Goal: Check status: Check status

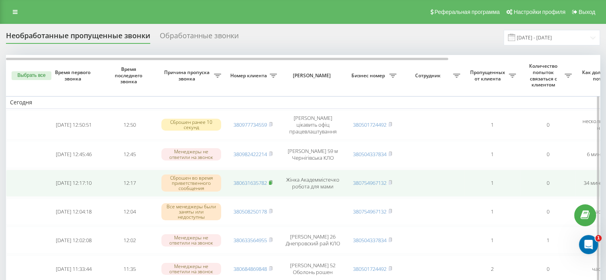
click at [273, 181] on icon at bounding box center [271, 182] width 4 height 5
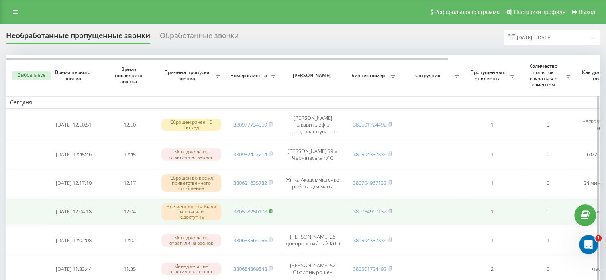
click at [271, 209] on icon at bounding box center [270, 211] width 3 height 4
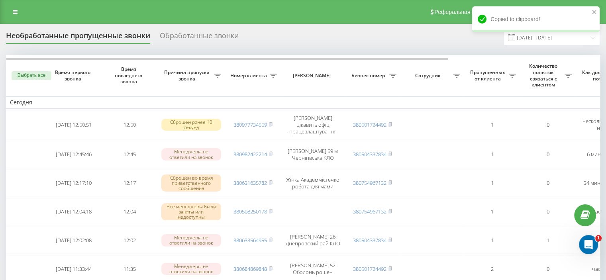
click at [527, 36] on div "Copied to clipboard!" at bounding box center [536, 21] width 128 height 31
click at [596, 11] on icon "close" at bounding box center [594, 12] width 4 height 4
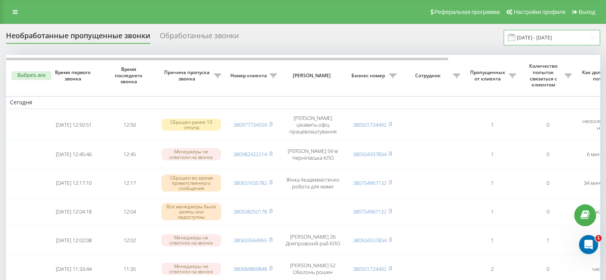
click at [534, 38] on input "[DATE] - [DATE]" at bounding box center [552, 38] width 96 height 16
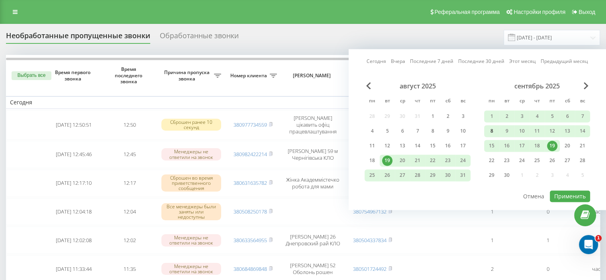
click at [491, 130] on div "8" at bounding box center [492, 131] width 10 height 10
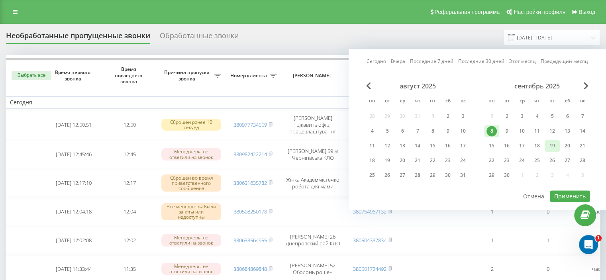
click at [554, 143] on div "19" at bounding box center [552, 146] width 10 height 10
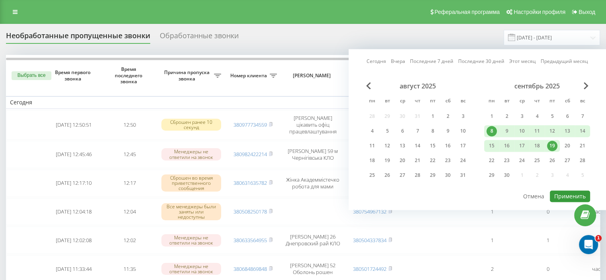
click at [563, 191] on button "Применить" at bounding box center [570, 197] width 40 height 12
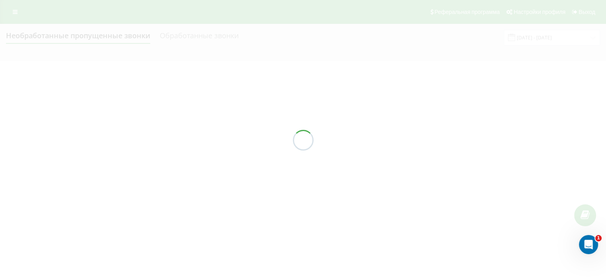
type input "08.09.2025 - 19.09.2025"
